Goal: Find specific page/section: Find specific page/section

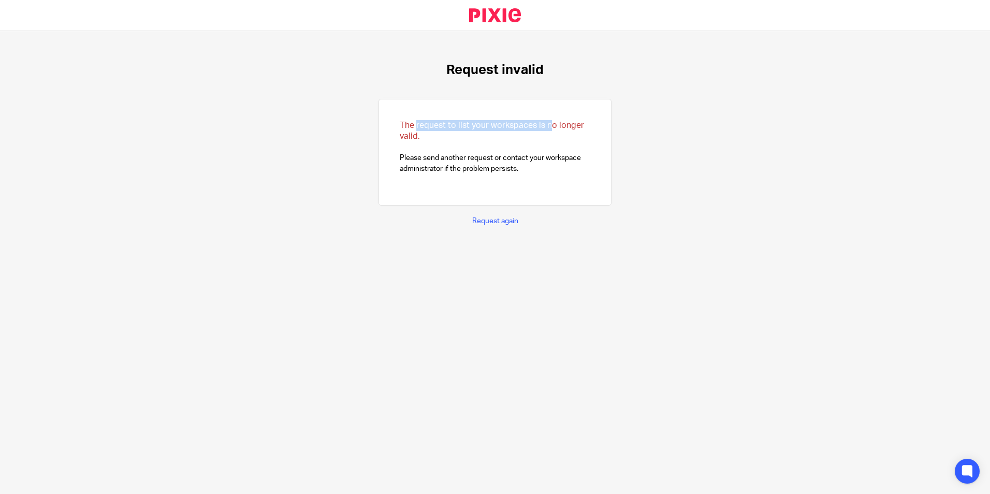
drag, startPoint x: 408, startPoint y: 124, endPoint x: 543, endPoint y: 126, distance: 135.2
click at [543, 126] on span "The request to list your workspaces is no longer valid." at bounding box center [492, 130] width 184 height 19
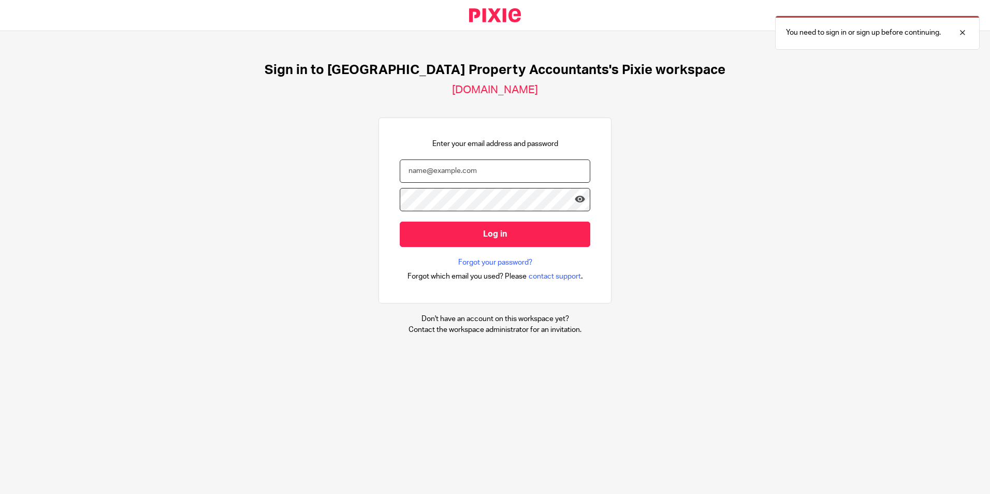
click at [477, 169] on input "email" at bounding box center [495, 170] width 191 height 23
type input "[PERSON_NAME][EMAIL_ADDRESS][DOMAIN_NAME]"
click at [701, 194] on div "Sign in to [GEOGRAPHIC_DATA] Property Accountants's Pixie workspace [DOMAIN_NAM…" at bounding box center [495, 198] width 990 height 335
click at [858, 132] on div "Sign in to [GEOGRAPHIC_DATA] Property Accountants's Pixie workspace [DOMAIN_NAM…" at bounding box center [495, 198] width 990 height 335
click at [963, 35] on div at bounding box center [955, 32] width 28 height 12
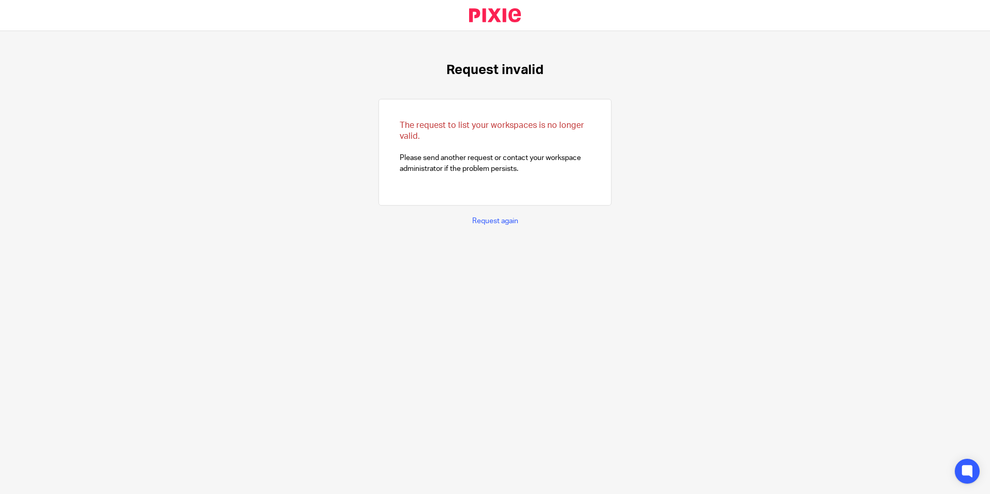
click at [486, 225] on p "Request again" at bounding box center [495, 221] width 46 height 10
click at [487, 222] on link "Request again" at bounding box center [495, 220] width 46 height 7
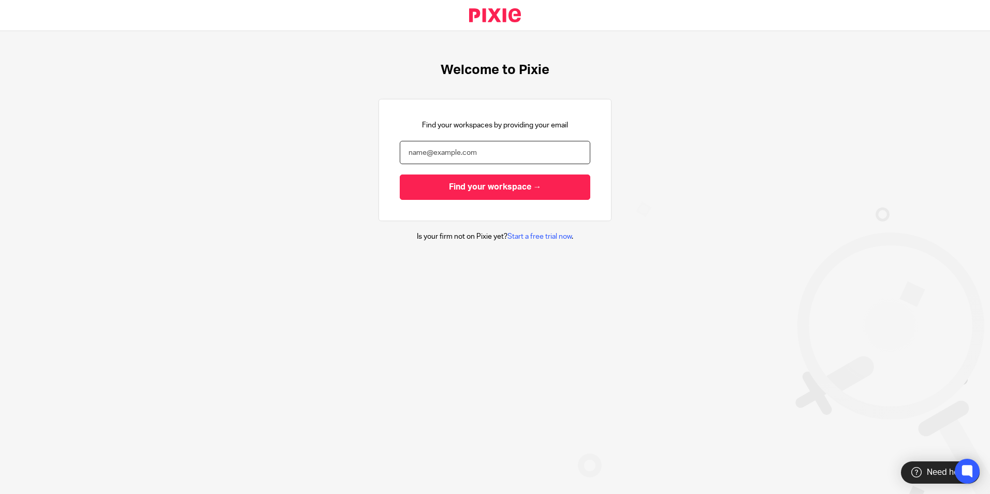
click at [499, 163] on input "email" at bounding box center [495, 152] width 191 height 23
type input "aashish.m@ukpa.co.uk"
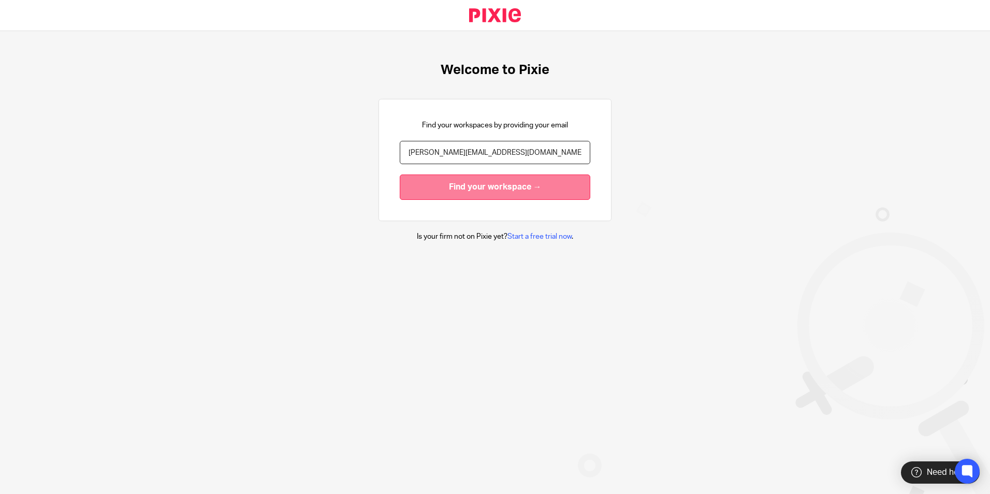
click at [493, 192] on input "Find your workspace →" at bounding box center [495, 186] width 191 height 25
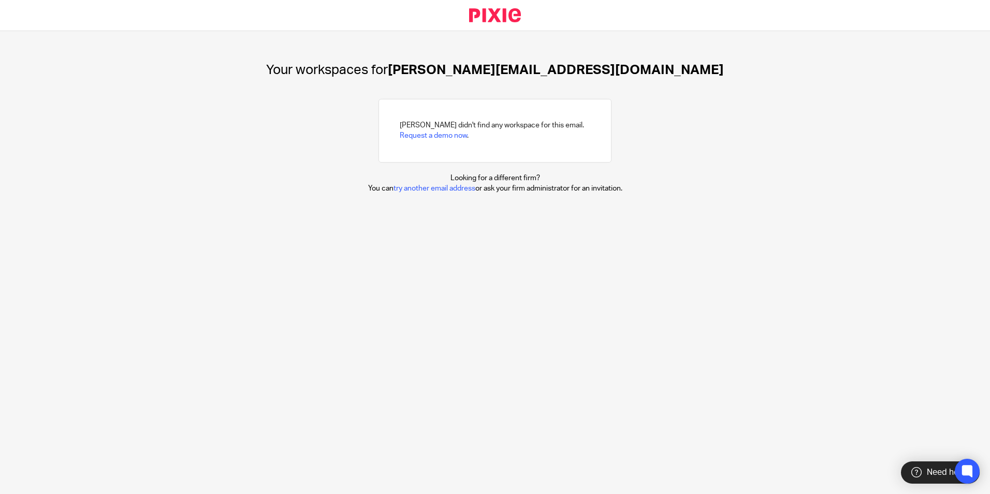
click at [517, 84] on div "Your workspaces for [PERSON_NAME][EMAIL_ADDRESS][DOMAIN_NAME] [PERSON_NAME] did…" at bounding box center [495, 262] width 990 height 463
